Goal: Task Accomplishment & Management: Manage account settings

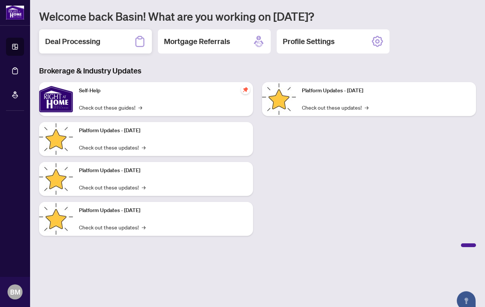
click at [88, 40] on h2 "Deal Processing" at bounding box center [72, 41] width 55 height 11
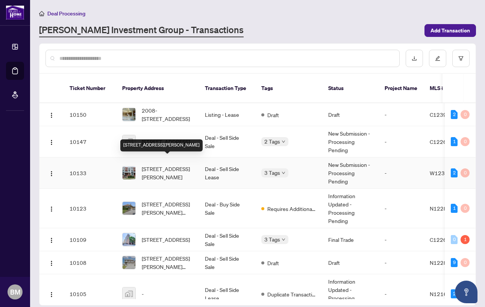
click at [171, 164] on span "[STREET_ADDRESS][PERSON_NAME]" at bounding box center [167, 172] width 51 height 17
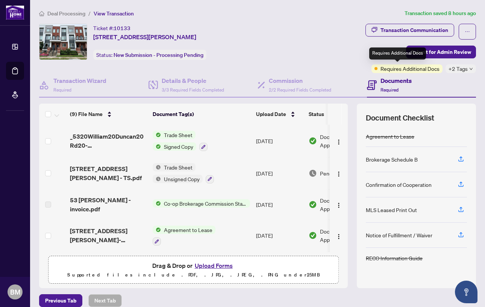
click at [400, 70] on span "Requires Additional Docs" at bounding box center [410, 68] width 59 height 8
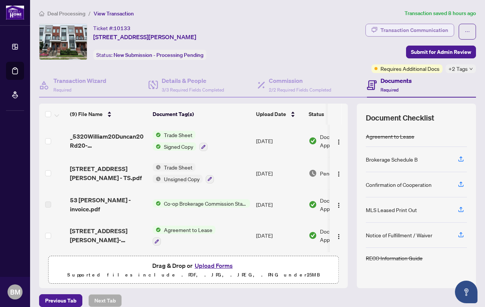
click at [413, 29] on div "Transaction Communication" at bounding box center [415, 30] width 68 height 12
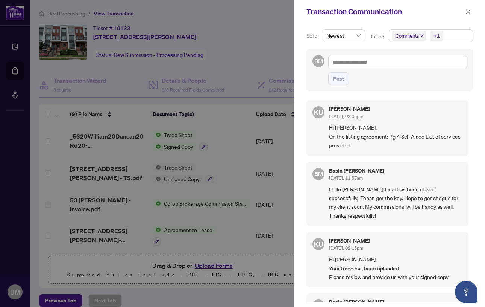
click at [236, 54] on div at bounding box center [242, 153] width 485 height 307
click at [469, 12] on icon "close" at bounding box center [469, 11] width 4 height 4
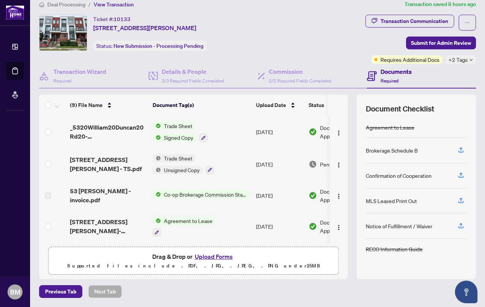
scroll to position [9, 0]
click at [187, 221] on span "Agreement to Lease" at bounding box center [188, 221] width 55 height 8
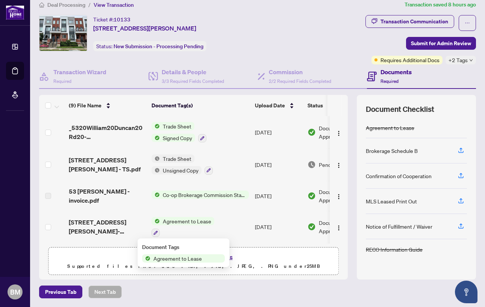
scroll to position [2, 2]
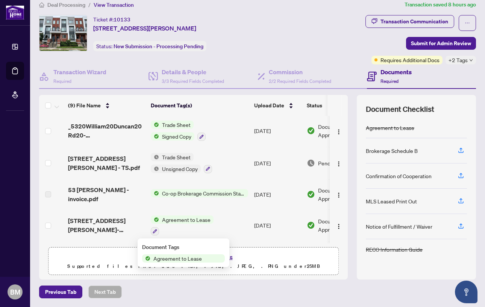
click at [187, 221] on span "Agreement to Lease" at bounding box center [186, 219] width 55 height 8
click at [180, 219] on span "Agreement to Lease" at bounding box center [186, 219] width 55 height 8
click at [184, 257] on span "Agreement to Lease" at bounding box center [175, 257] width 55 height 8
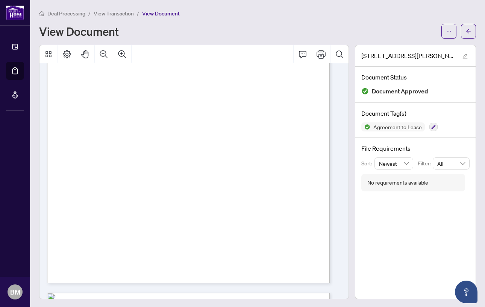
scroll to position [529, 0]
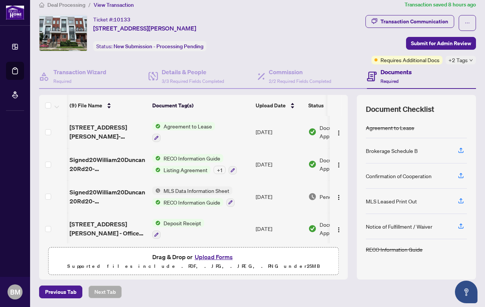
scroll to position [102, 0]
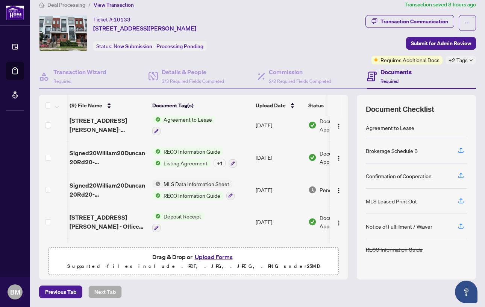
click at [189, 161] on span "Listing Agreement" at bounding box center [186, 163] width 50 height 8
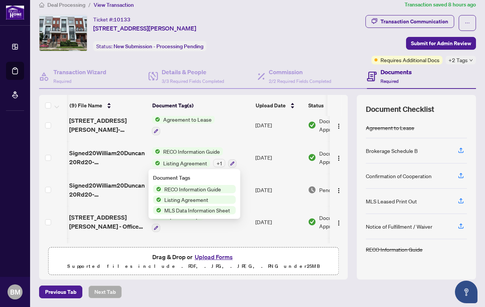
scroll to position [0, 1]
click at [192, 163] on span "Listing Agreement" at bounding box center [185, 163] width 50 height 8
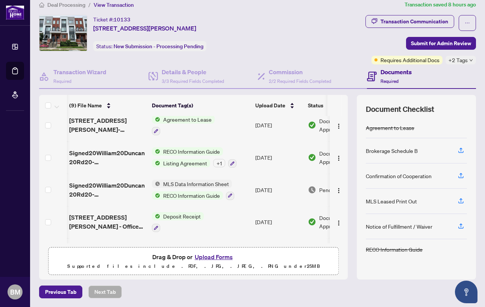
click at [192, 163] on span "Listing Agreement" at bounding box center [185, 163] width 50 height 8
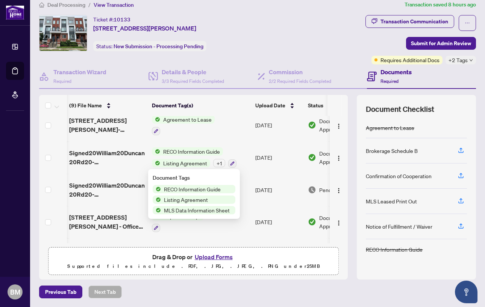
click at [191, 163] on span "Listing Agreement" at bounding box center [185, 163] width 50 height 8
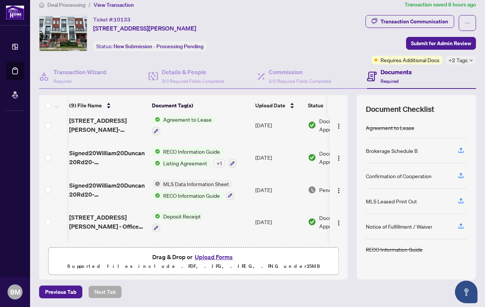
click at [191, 163] on span "Listing Agreement" at bounding box center [185, 163] width 50 height 8
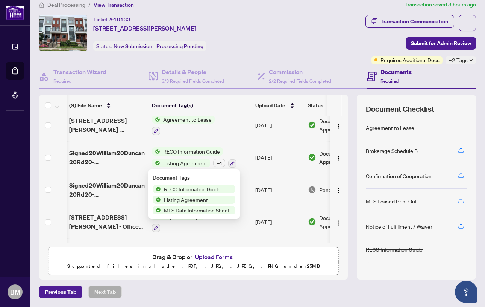
click at [193, 199] on span "Listing Agreement" at bounding box center [186, 199] width 50 height 8
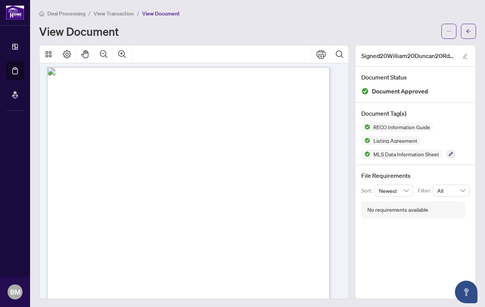
scroll to position [6013, 0]
drag, startPoint x: 70, startPoint y: 169, endPoint x: 74, endPoint y: 169, distance: 4.1
click at [74, 169] on div "Page 17" at bounding box center [221, 290] width 348 height 450
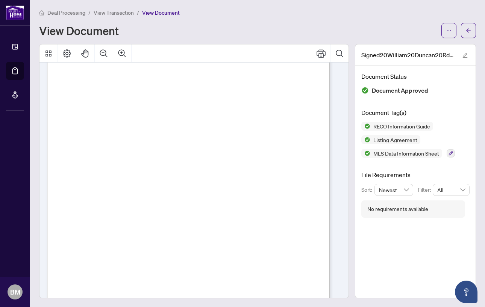
scroll to position [4162, 0]
